Goal: Task Accomplishment & Management: Use online tool/utility

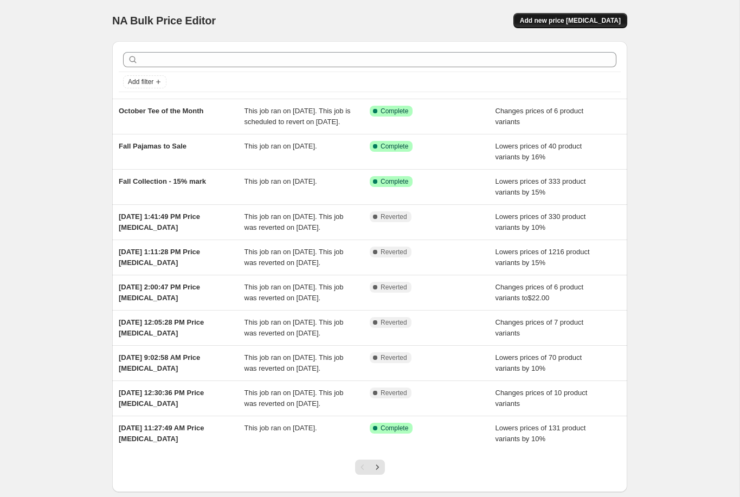
click at [554, 22] on span "Add new price [MEDICAL_DATA]" at bounding box center [570, 20] width 101 height 9
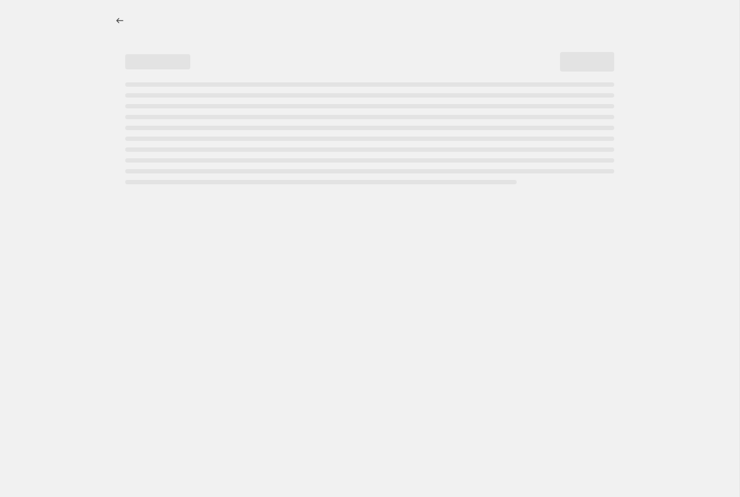
select select "percentage"
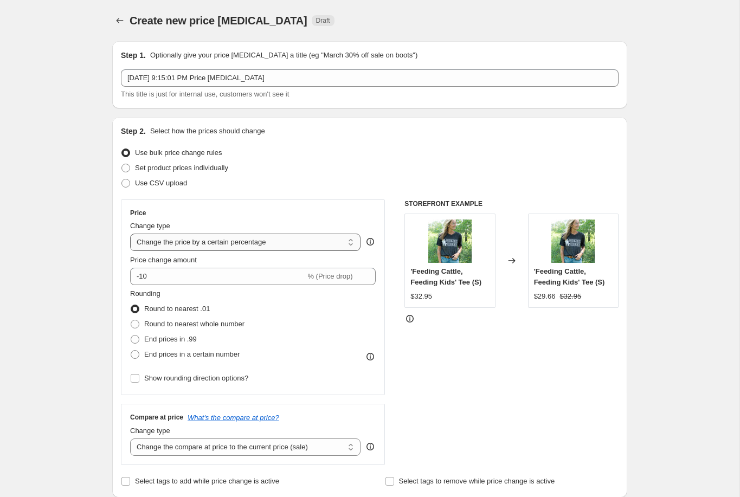
click at [286, 243] on select "Change the price to a certain amount Change the price by a certain amount Chang…" at bounding box center [245, 242] width 230 height 17
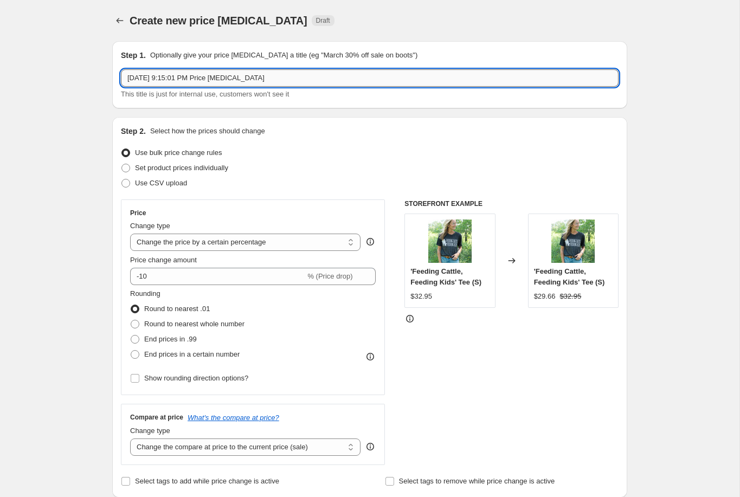
click at [277, 80] on input "[DATE] 9:15:01 PM Price [MEDICAL_DATA]" at bounding box center [369, 77] width 497 height 17
drag, startPoint x: 278, startPoint y: 80, endPoint x: 117, endPoint y: 70, distance: 161.8
click at [117, 70] on div "Step 1. Optionally give your price [MEDICAL_DATA] a title (eg "March 30% off sa…" at bounding box center [369, 74] width 515 height 67
drag, startPoint x: 200, startPoint y: 84, endPoint x: 122, endPoint y: 75, distance: 78.0
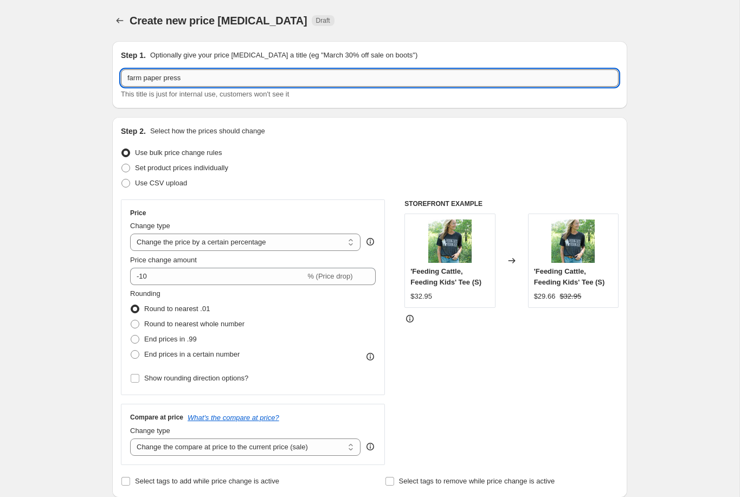
click at [122, 75] on input "farm paper press" at bounding box center [369, 77] width 497 height 17
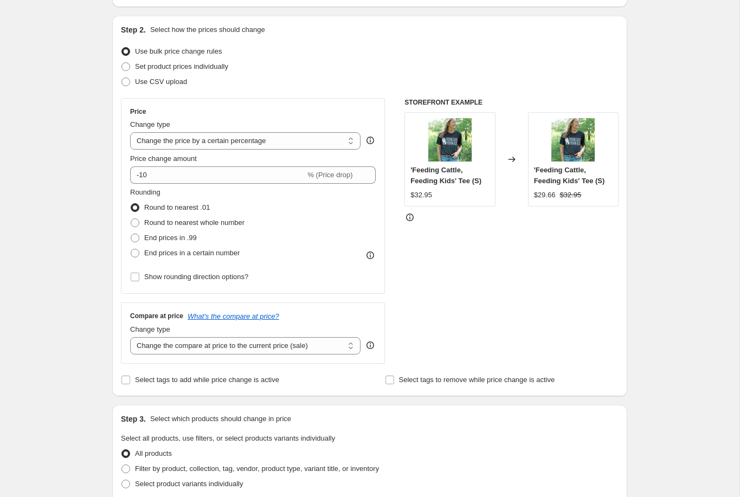
scroll to position [102, 0]
type input "M Cornell Products GM% Raise"
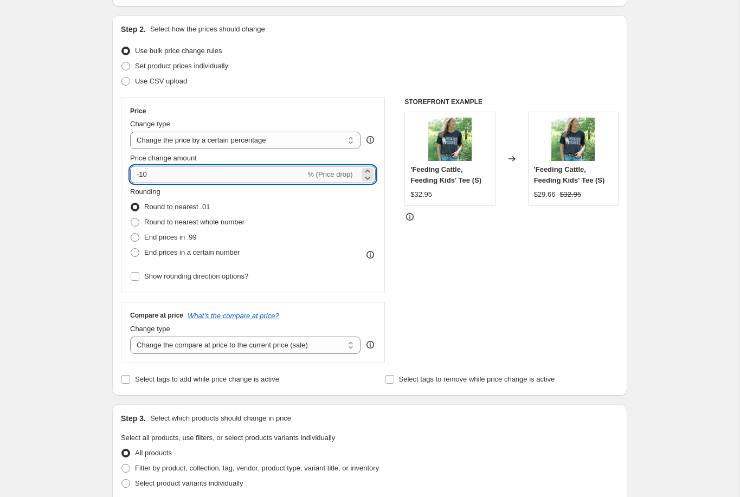
click at [131, 173] on input "-10" at bounding box center [217, 174] width 175 height 17
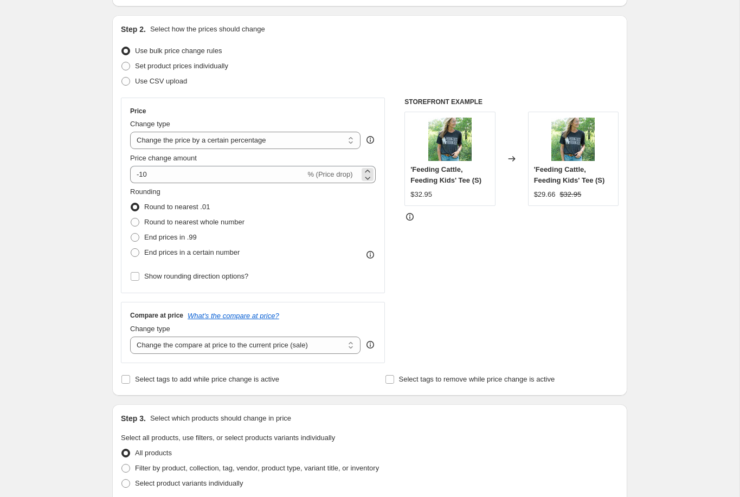
click at [322, 174] on span "% (Price drop)" at bounding box center [329, 174] width 45 height 8
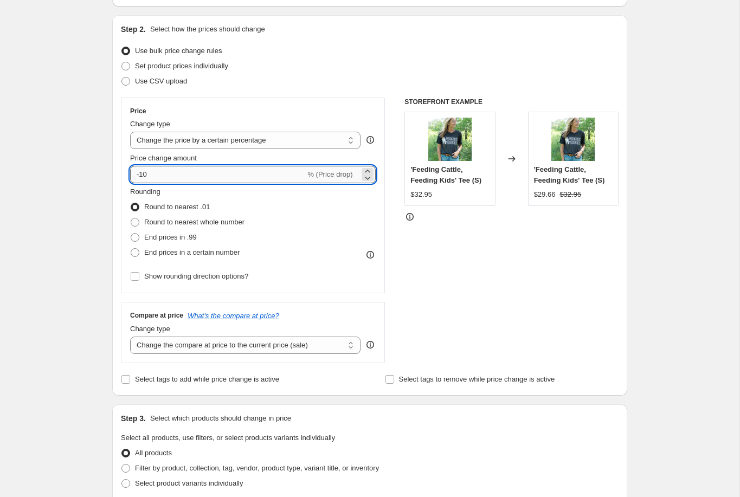
drag, startPoint x: 225, startPoint y: 177, endPoint x: 136, endPoint y: 172, distance: 89.0
click at [136, 172] on input "-10" at bounding box center [217, 174] width 175 height 17
type input "10"
click at [87, 189] on div "Create new price [MEDICAL_DATA]. This page is ready Create new price [MEDICAL_D…" at bounding box center [369, 439] width 739 height 1083
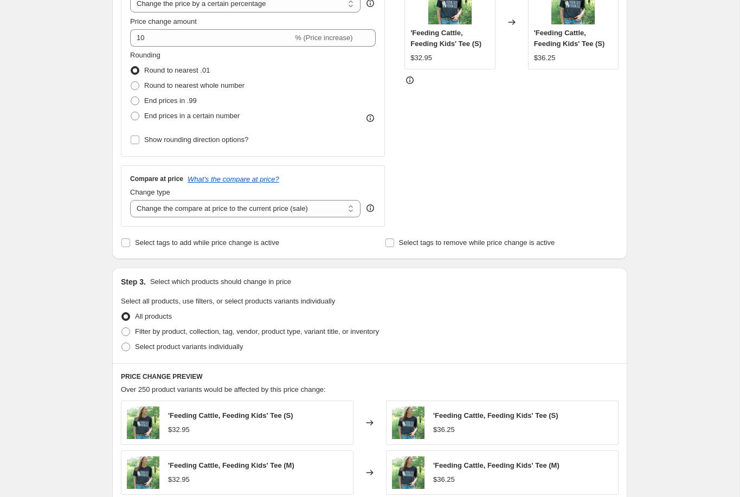
scroll to position [240, 0]
click at [352, 206] on select "Change the compare at price to the current price (sale) Change the compare at p…" at bounding box center [245, 207] width 230 height 17
select select "no_change"
click at [130, 199] on select "Change the compare at price to the current price (sale) Change the compare at p…" at bounding box center [245, 207] width 230 height 17
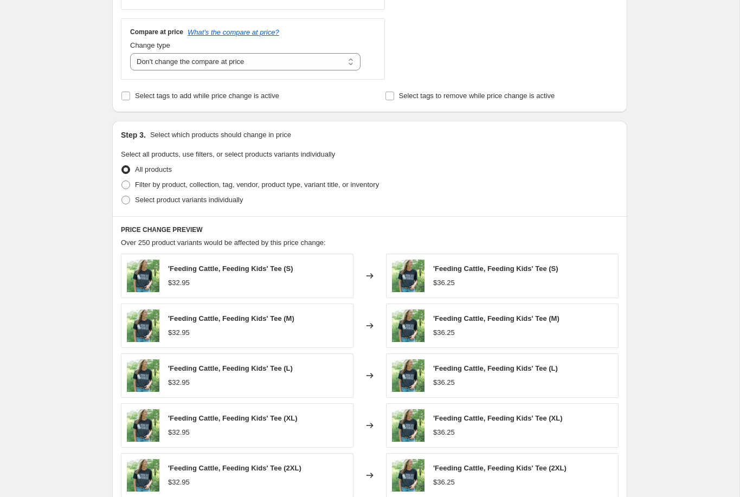
scroll to position [399, 0]
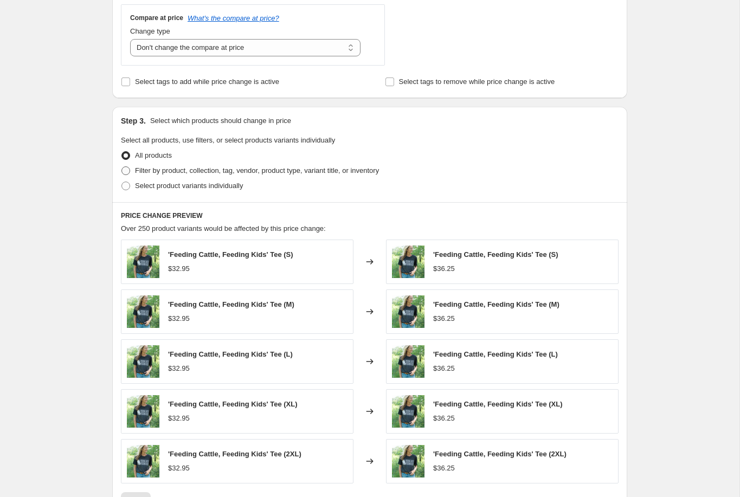
click at [127, 171] on span at bounding box center [125, 170] width 9 height 9
click at [122, 167] on input "Filter by product, collection, tag, vendor, product type, variant title, or inv…" at bounding box center [121, 166] width 1 height 1
radio input "true"
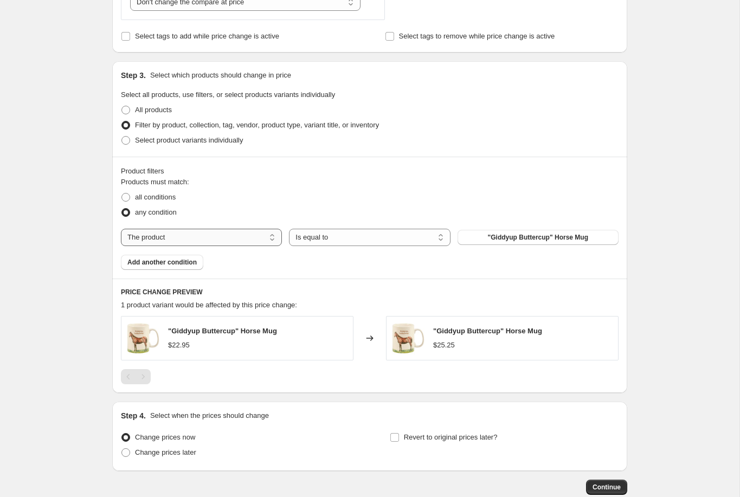
scroll to position [446, 0]
click at [252, 243] on select "The product The product's collection The product's tag The product's vendor The…" at bounding box center [201, 236] width 161 height 17
select select "vendor"
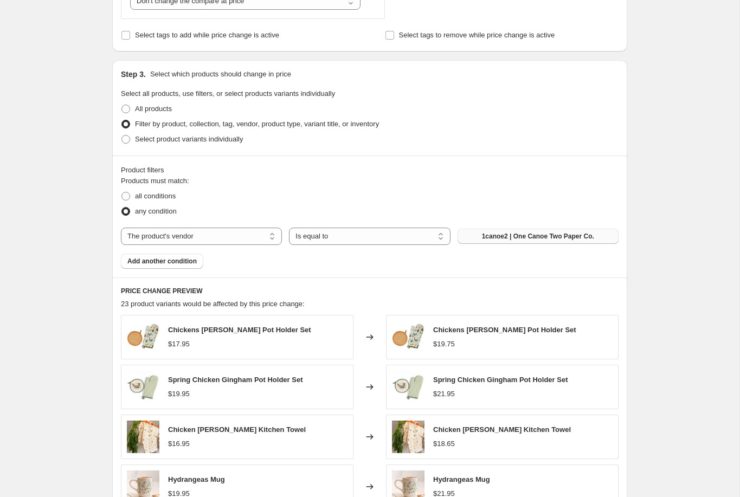
click at [515, 237] on span "1canoe2 | One Canoe Two Paper Co." at bounding box center [538, 236] width 112 height 9
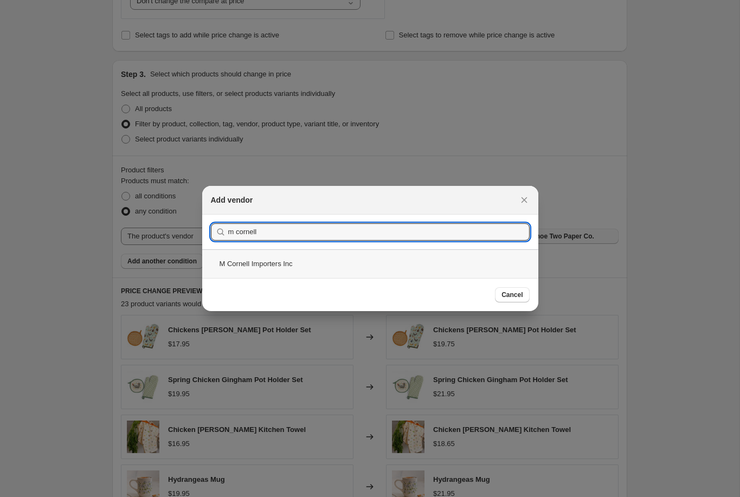
type input "m cornell"
click at [285, 265] on div "M Cornell Importers Inc" at bounding box center [370, 263] width 336 height 29
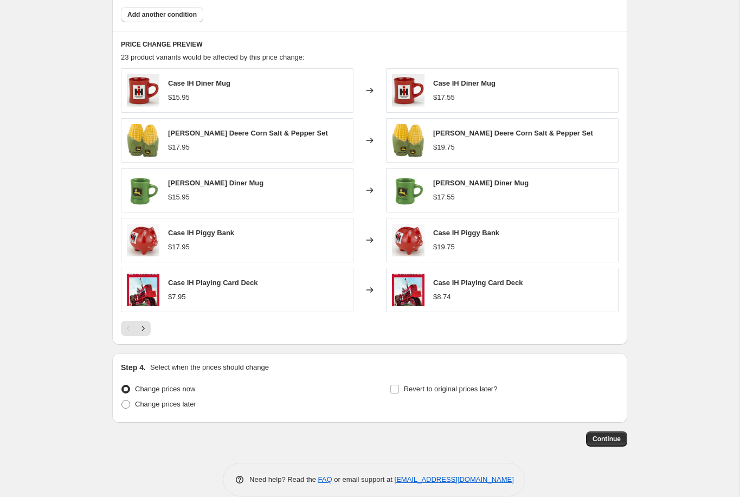
scroll to position [691, 0]
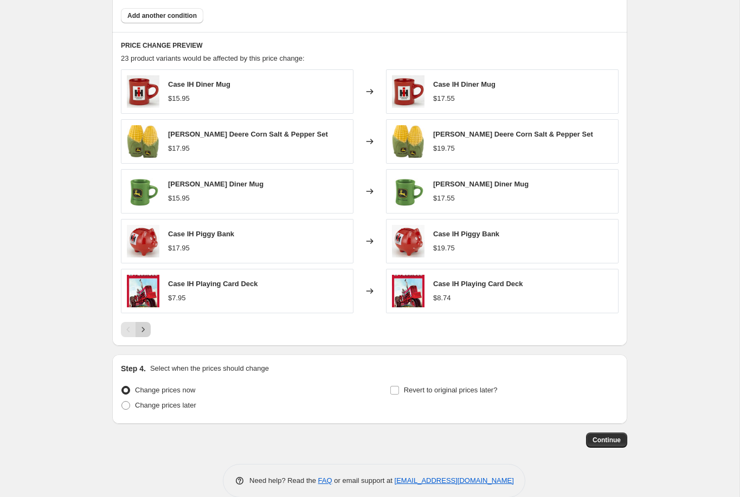
click at [141, 328] on icon "Next" at bounding box center [143, 329] width 11 height 11
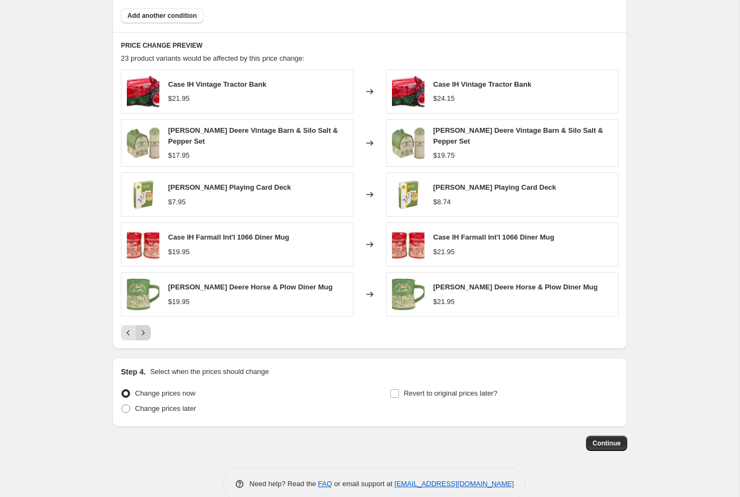
click at [145, 330] on icon "Next" at bounding box center [143, 332] width 11 height 11
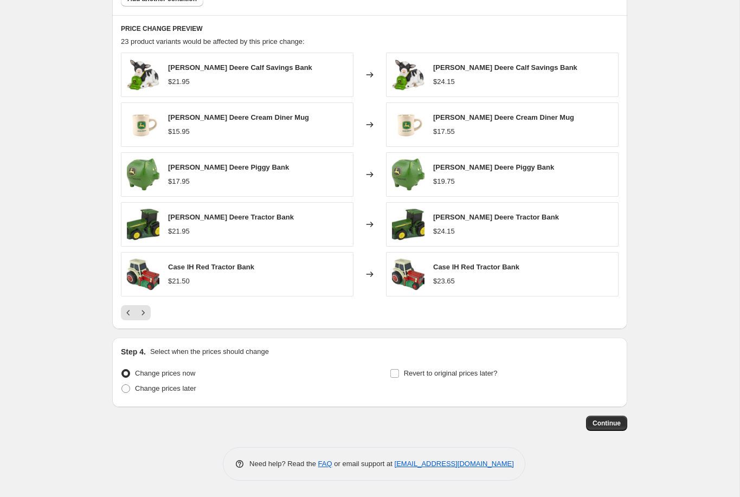
scroll to position [706, 0]
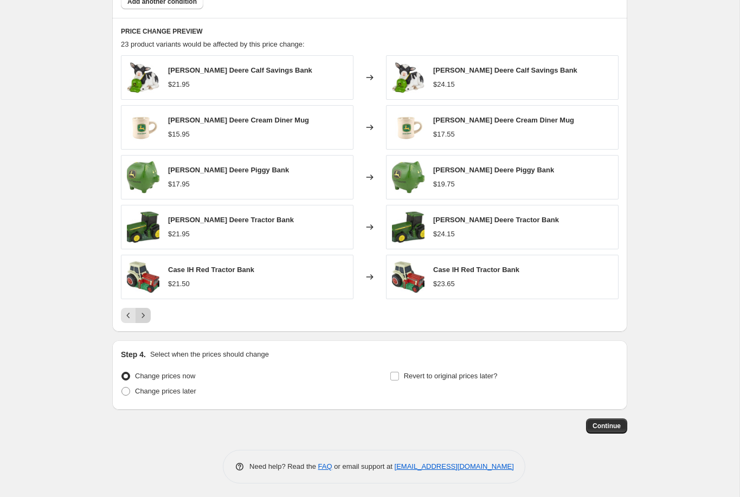
click at [141, 319] on icon "Next" at bounding box center [143, 315] width 11 height 11
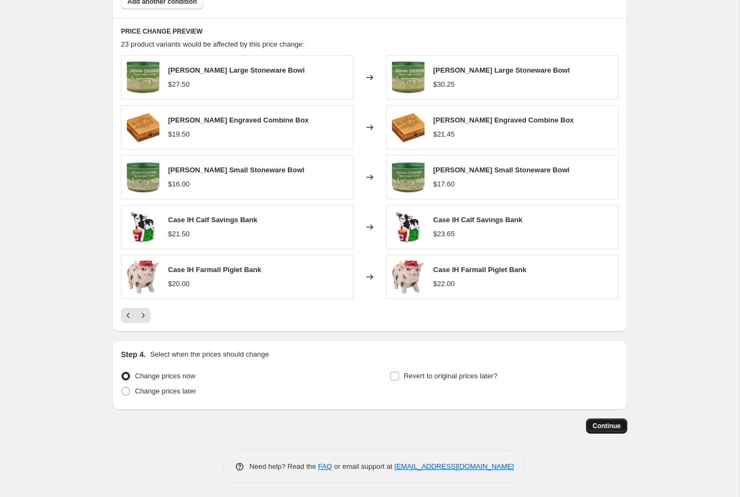
click at [610, 428] on span "Continue" at bounding box center [606, 426] width 28 height 9
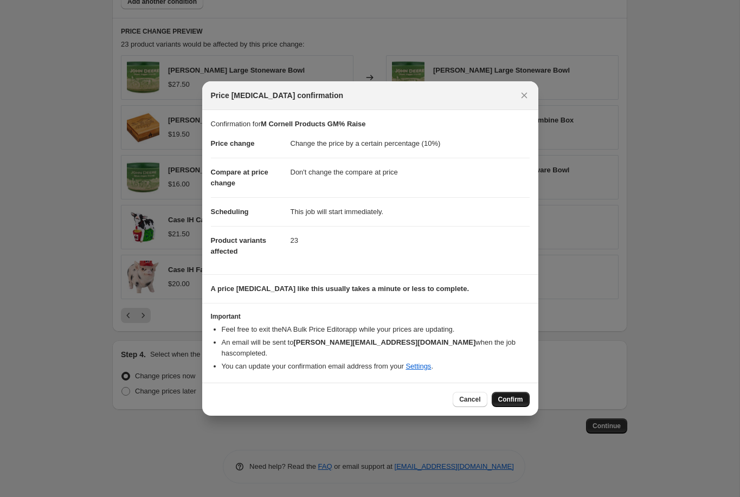
click at [501, 395] on span "Confirm" at bounding box center [510, 399] width 25 height 9
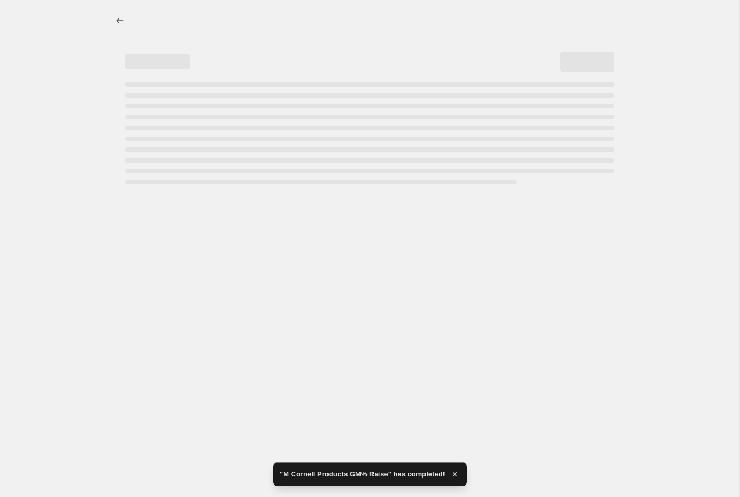
select select "percentage"
select select "no_change"
select select "vendor"
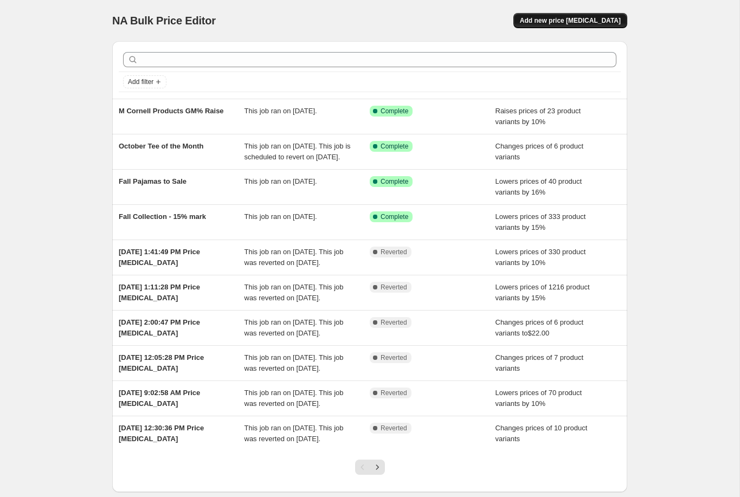
click at [559, 23] on span "Add new price [MEDICAL_DATA]" at bounding box center [570, 20] width 101 height 9
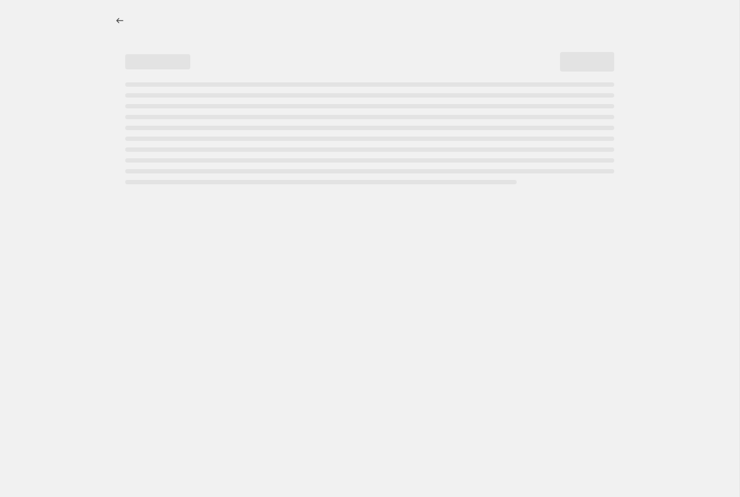
select select "percentage"
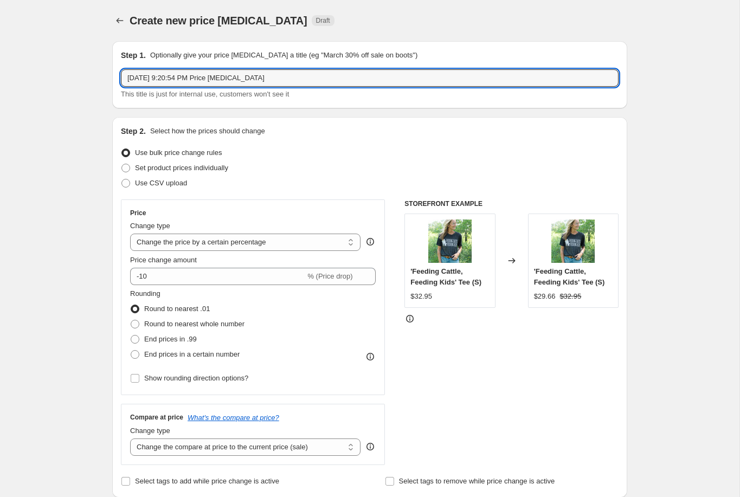
drag, startPoint x: 290, startPoint y: 77, endPoint x: 108, endPoint y: 64, distance: 182.5
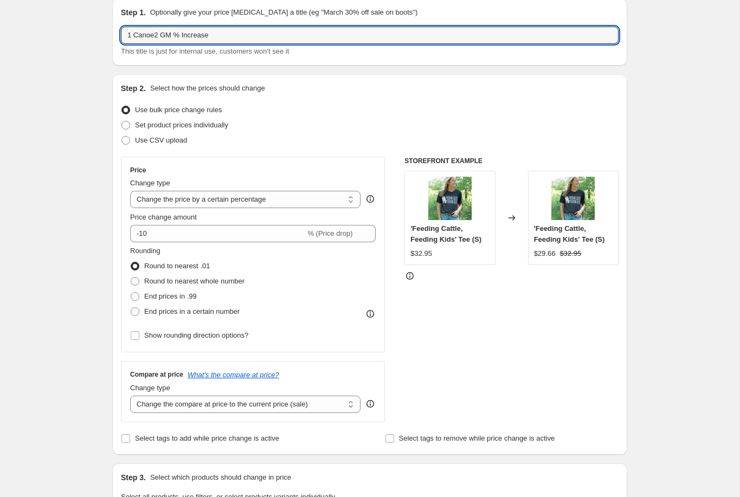
scroll to position [47, 0]
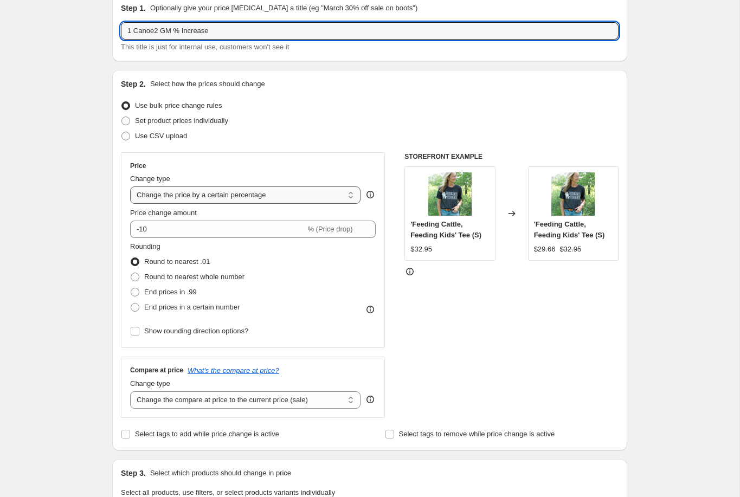
type input "1 Canoe2 GM % Increase"
click at [263, 195] on select "Change the price to a certain amount Change the price by a certain amount Chang…" at bounding box center [245, 194] width 230 height 17
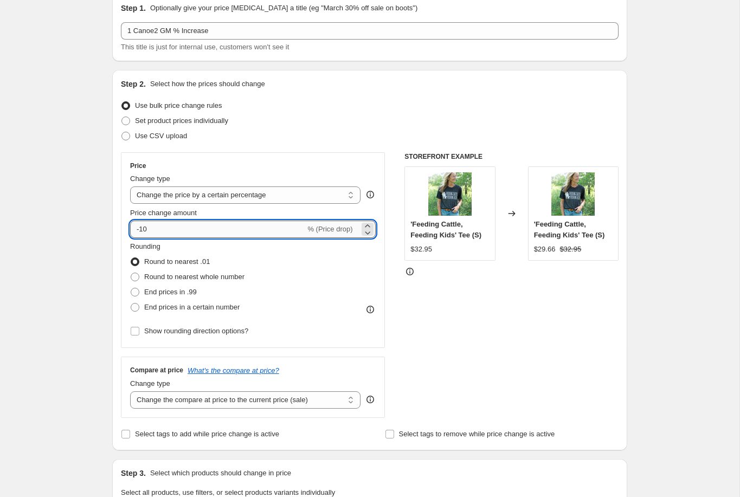
click at [272, 231] on input "-10" at bounding box center [217, 229] width 175 height 17
type input "-1"
type input "10"
click at [354, 118] on div "Set product prices individually" at bounding box center [369, 120] width 497 height 15
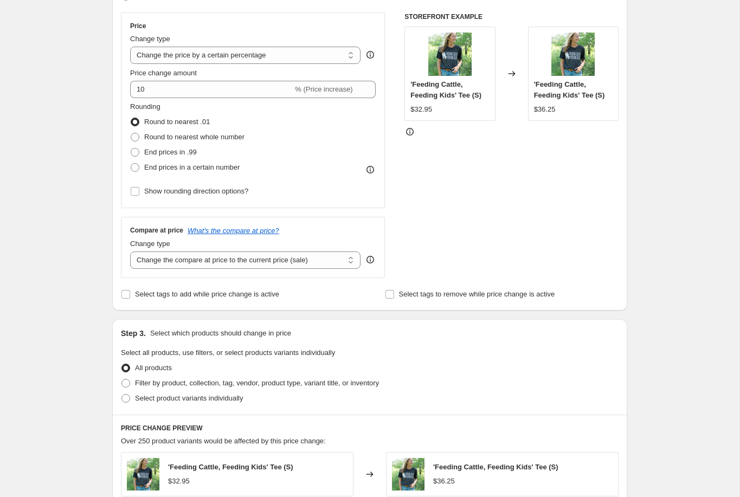
scroll to position [188, 0]
click at [302, 256] on select "Change the compare at price to the current price (sale) Change the compare at p…" at bounding box center [245, 259] width 230 height 17
select select "no_change"
click at [130, 251] on select "Change the compare at price to the current price (sale) Change the compare at p…" at bounding box center [245, 259] width 230 height 17
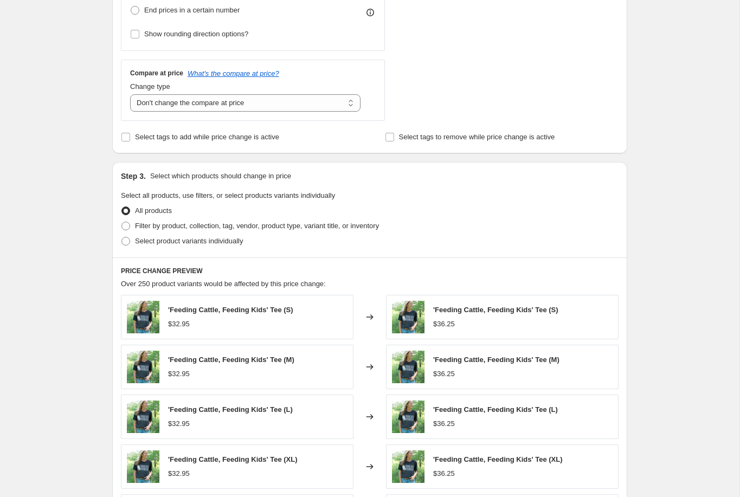
scroll to position [345, 0]
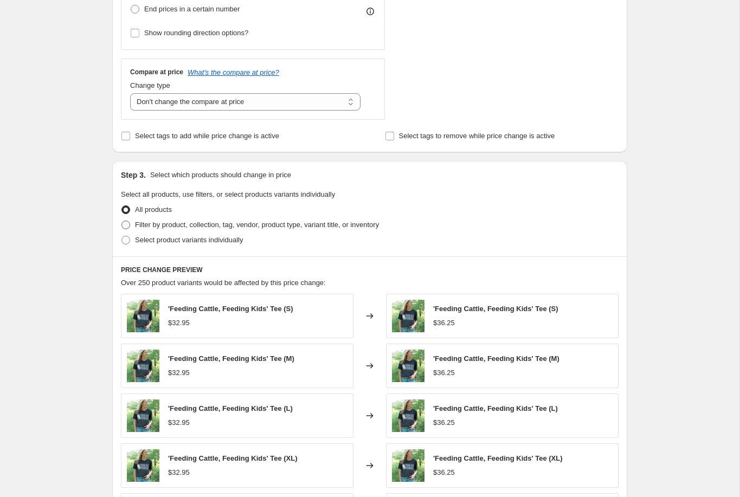
click at [186, 224] on span "Filter by product, collection, tag, vendor, product type, variant title, or inv…" at bounding box center [257, 225] width 244 height 8
click at [122, 221] on input "Filter by product, collection, tag, vendor, product type, variant title, or inv…" at bounding box center [121, 221] width 1 height 1
radio input "true"
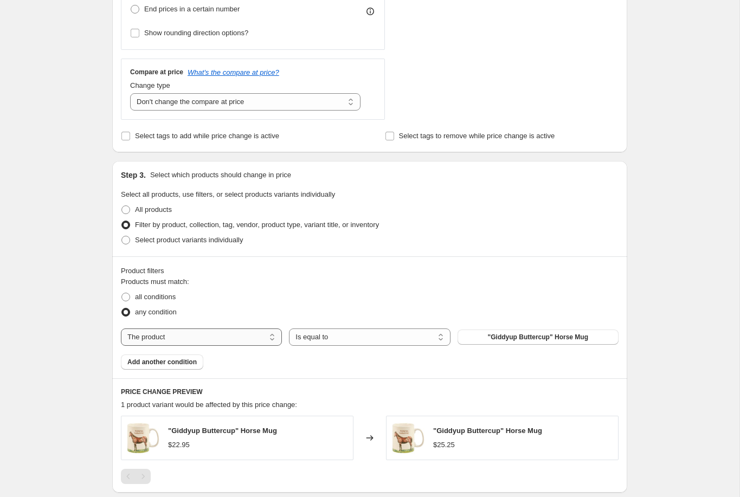
click at [258, 339] on select "The product The product's collection The product's tag The product's vendor The…" at bounding box center [201, 336] width 161 height 17
select select "vendor"
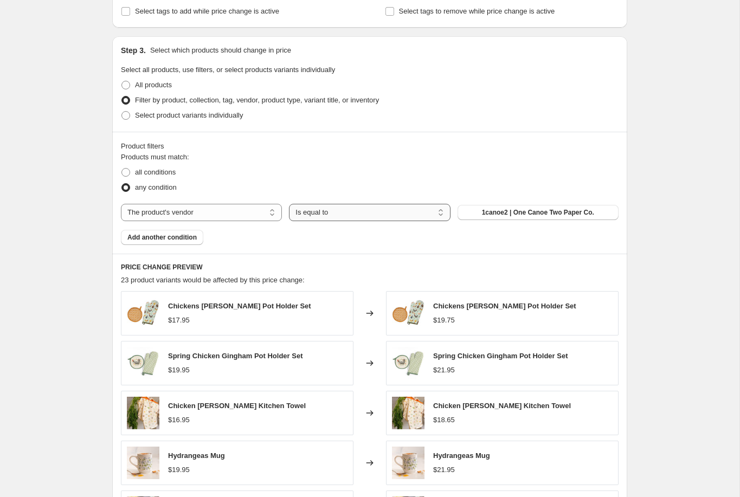
scroll to position [467, 0]
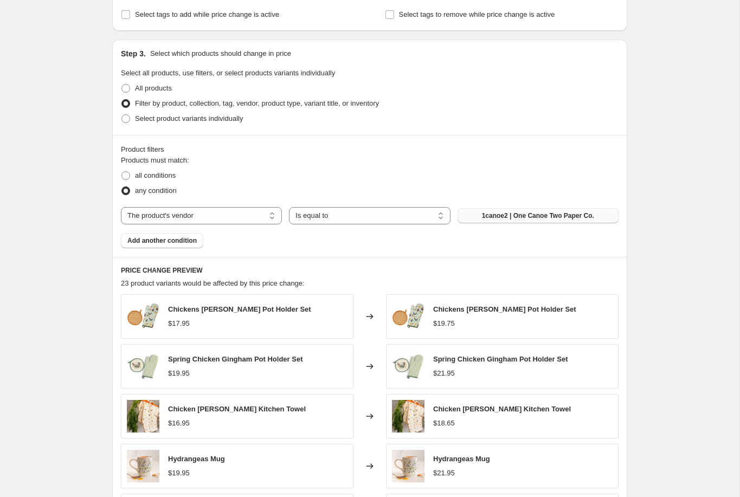
click at [514, 218] on span "1canoe2 | One Canoe Two Paper Co." at bounding box center [538, 215] width 112 height 9
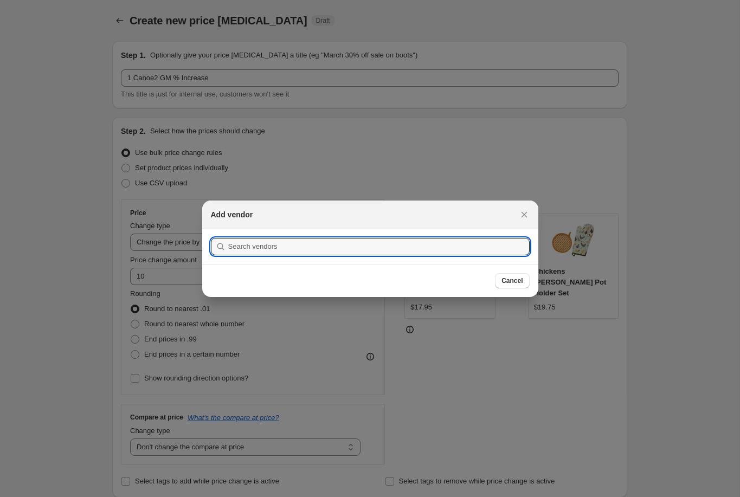
scroll to position [0, 0]
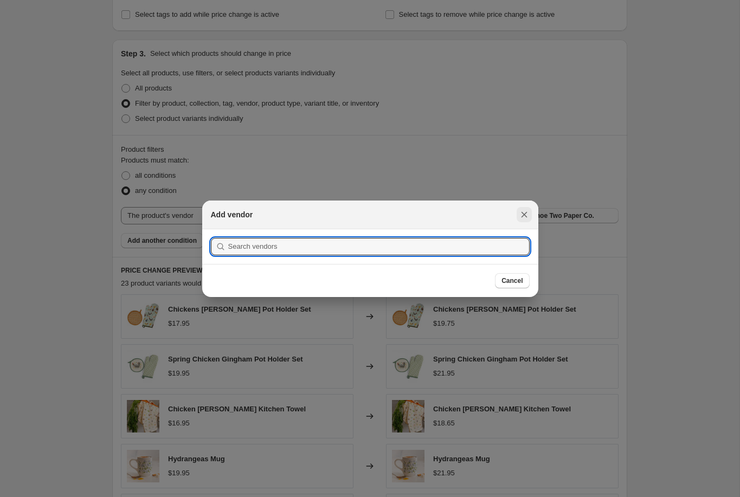
click at [523, 214] on icon "Close" at bounding box center [524, 214] width 6 height 6
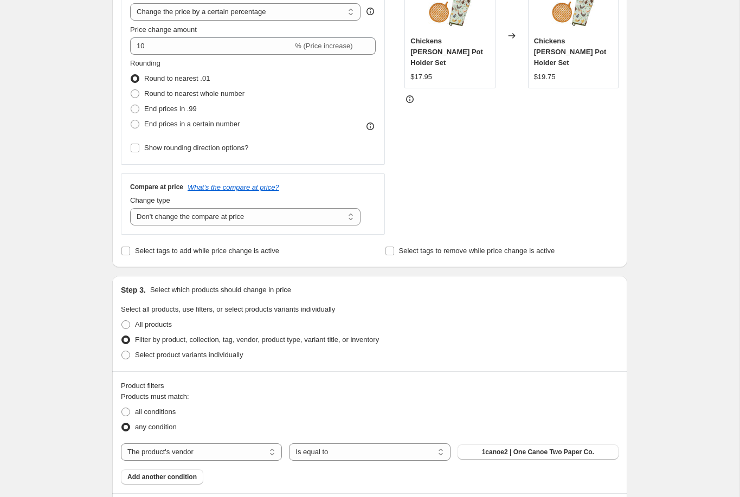
scroll to position [223, 0]
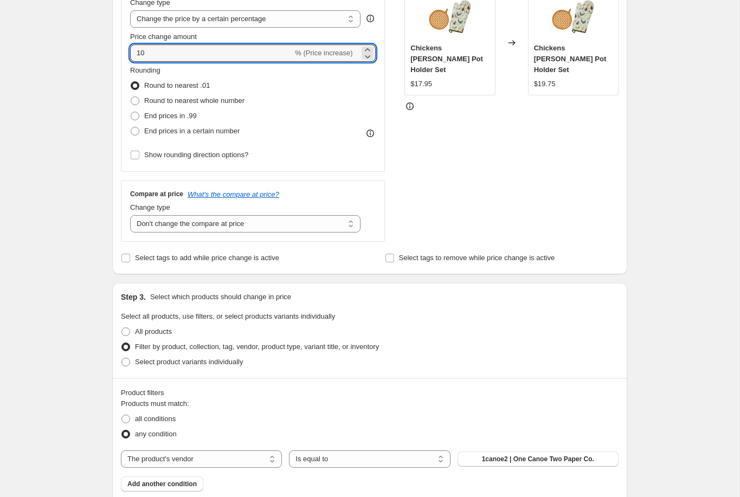
drag, startPoint x: 154, startPoint y: 52, endPoint x: 124, endPoint y: 49, distance: 30.5
click at [124, 49] on div "Price Change type Change the price to a certain amount Change the price by a ce…" at bounding box center [253, 74] width 264 height 196
type input "8"
click at [464, 178] on div "STOREFRONT EXAMPLE Chickens Meadows Pot Holder Set $17.95 Changed to Chickens M…" at bounding box center [511, 109] width 214 height 266
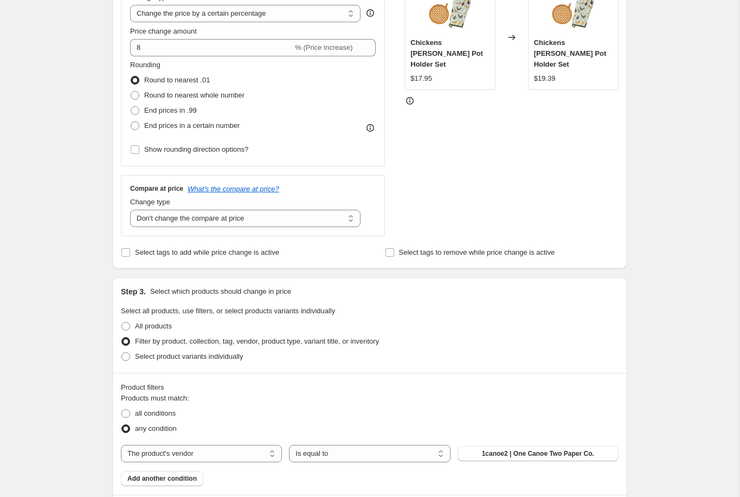
scroll to position [230, 0]
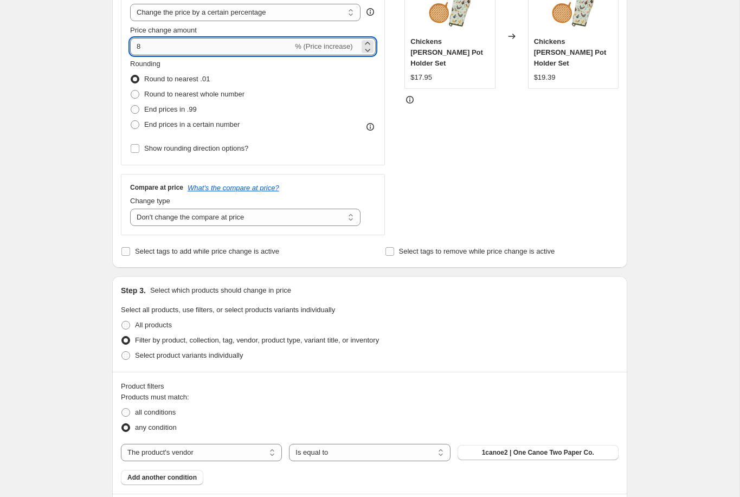
click at [173, 46] on input "8" at bounding box center [211, 46] width 163 height 17
type input "10"
click at [490, 151] on div "STOREFRONT EXAMPLE Chickens Meadows Pot Holder Set $17.95 Changed to Chickens M…" at bounding box center [511, 103] width 214 height 266
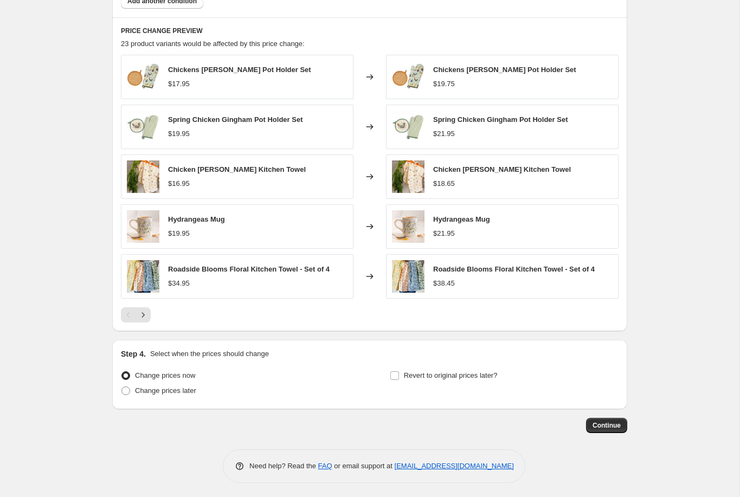
scroll to position [707, 0]
click at [143, 313] on icon "Next" at bounding box center [143, 314] width 11 height 11
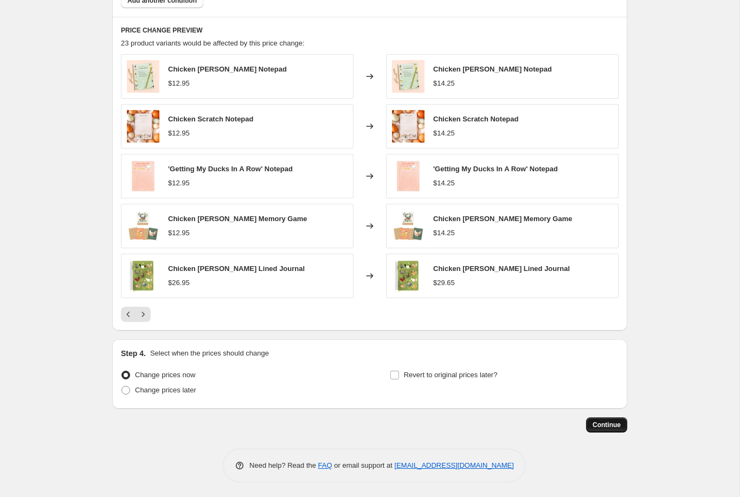
click at [610, 424] on span "Continue" at bounding box center [606, 425] width 28 height 9
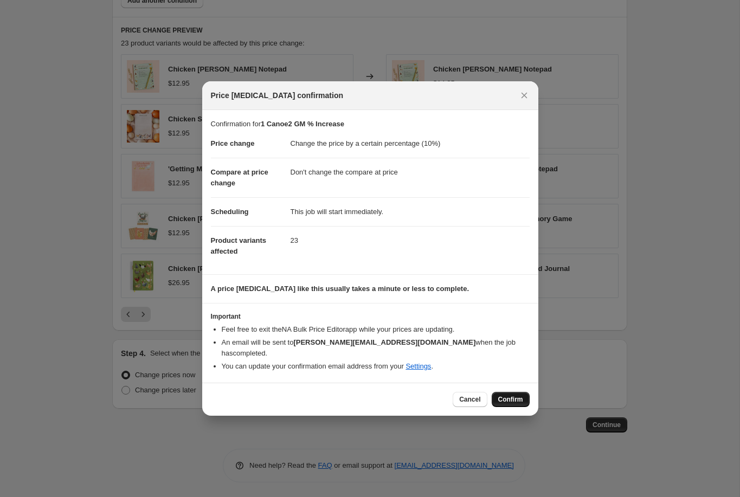
click at [517, 395] on span "Confirm" at bounding box center [510, 399] width 25 height 9
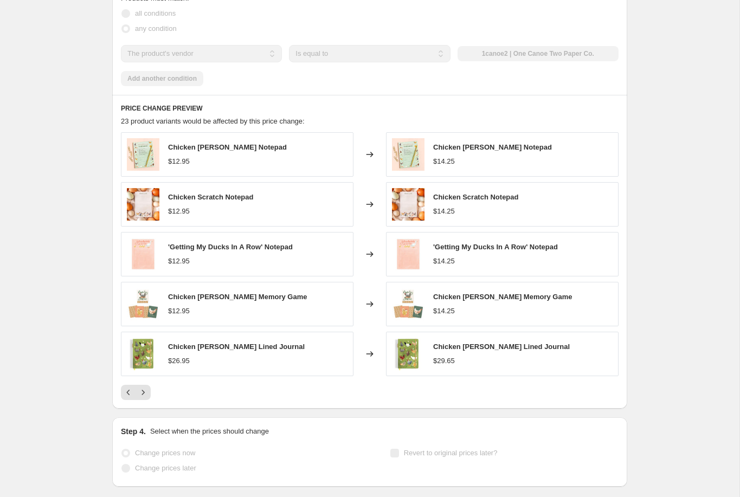
scroll to position [735, 0]
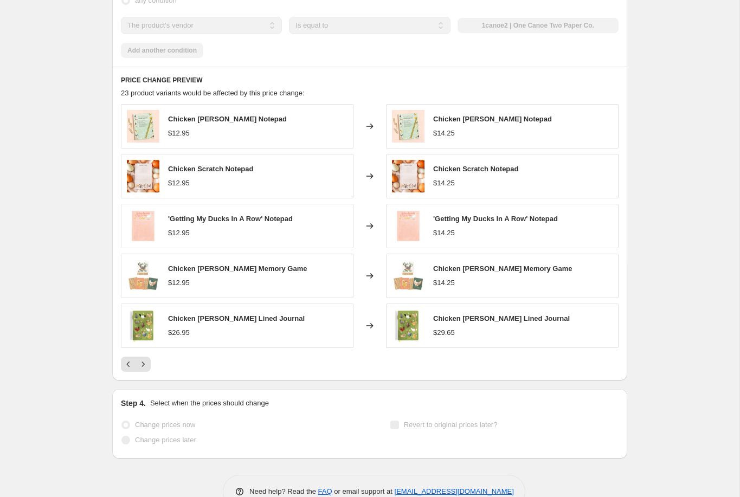
select select "percentage"
select select "no_change"
select select "vendor"
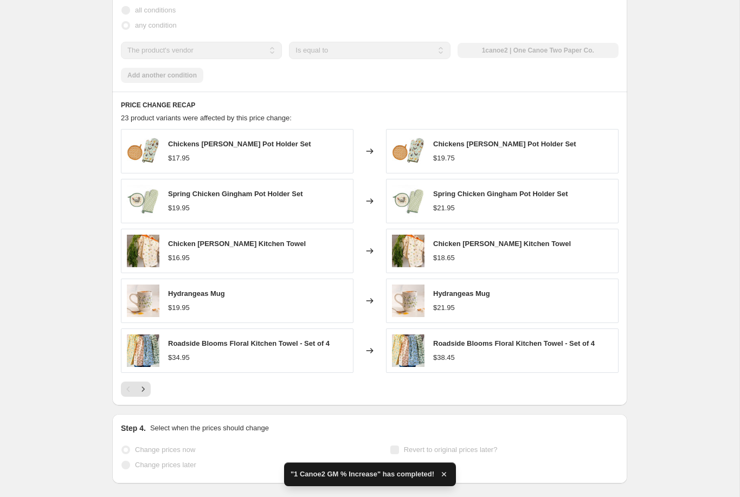
scroll to position [0, 0]
